Goal: Information Seeking & Learning: Learn about a topic

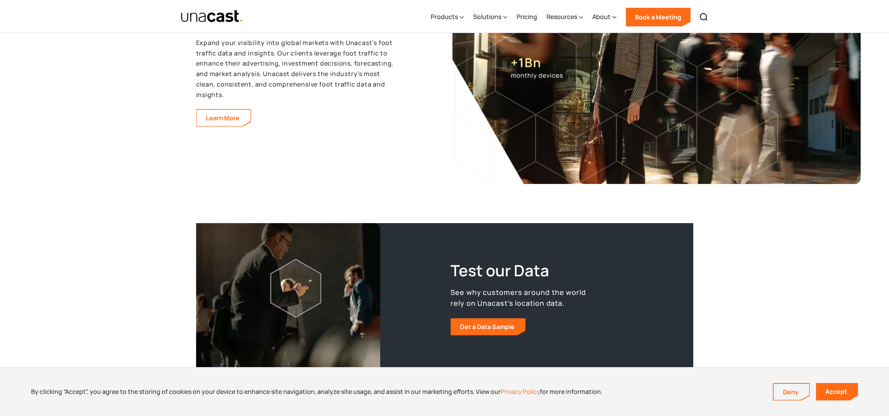
scroll to position [1298, 0]
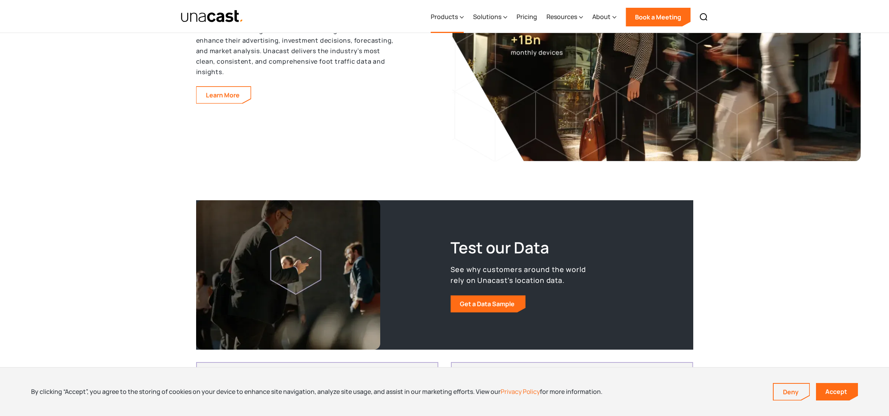
click at [460, 16] on div "Products" at bounding box center [447, 17] width 33 height 32
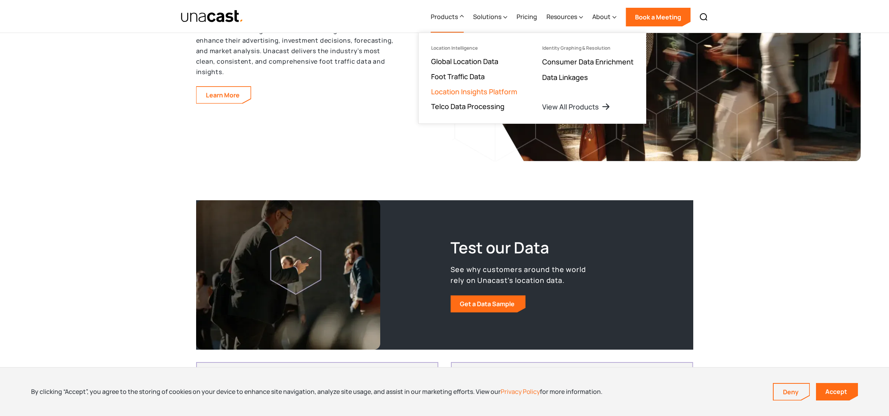
click at [477, 90] on link "Location Insights Platform" at bounding box center [474, 91] width 86 height 9
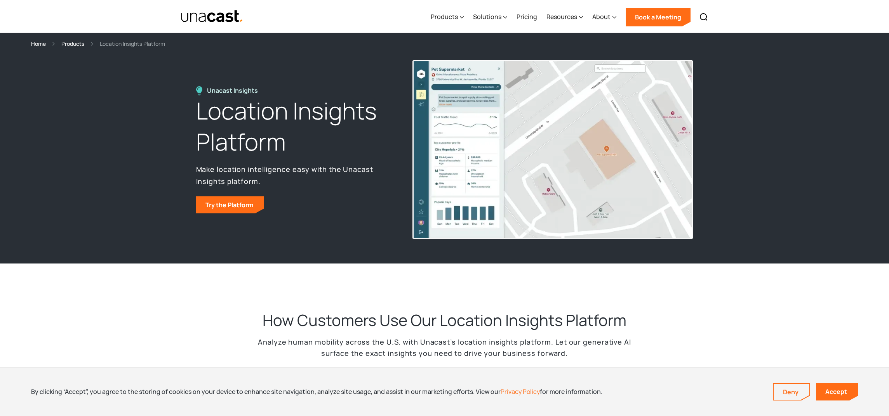
click at [197, 19] on img "home" at bounding box center [212, 17] width 63 height 14
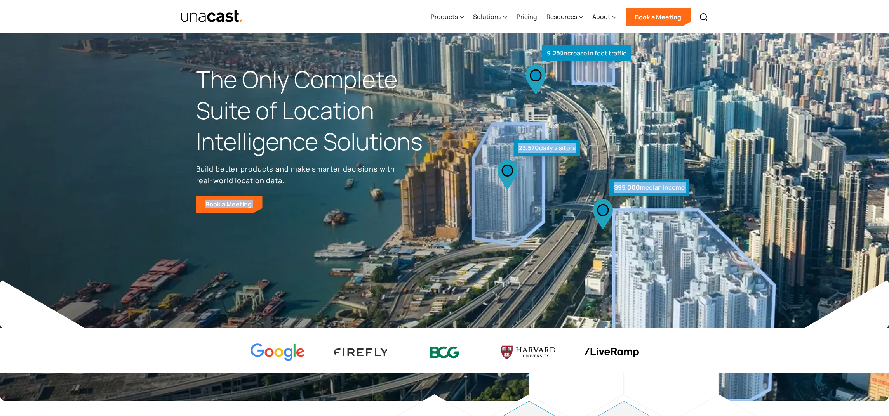
drag, startPoint x: 496, startPoint y: 173, endPoint x: 433, endPoint y: 177, distance: 63.4
click at [422, 180] on div "The Only Complete Suite of Location Intelligence Solutions Build better product…" at bounding box center [444, 138] width 497 height 149
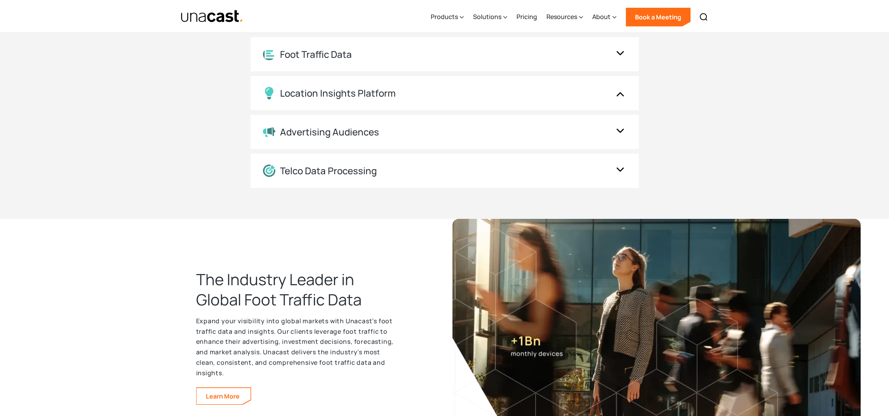
scroll to position [1153, 0]
